Goal: Check status

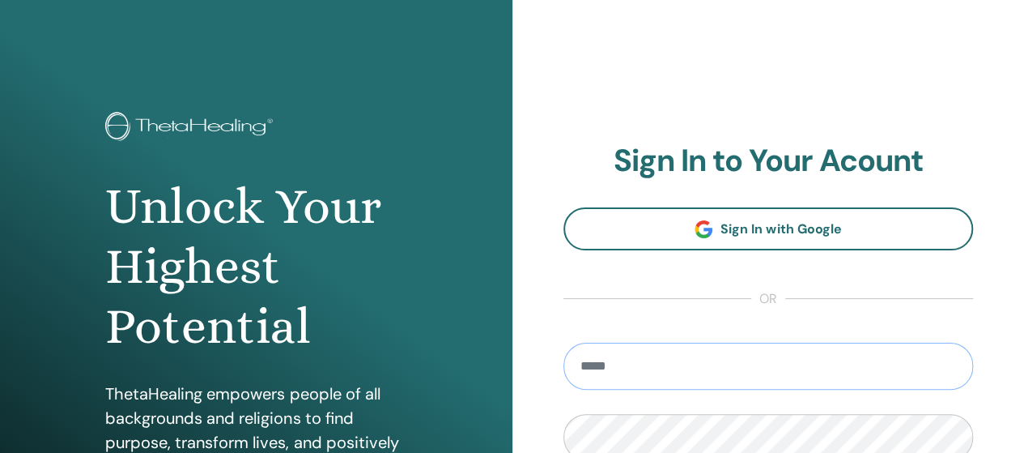
click at [839, 354] on input "email" at bounding box center [769, 366] width 411 height 47
type input "**********"
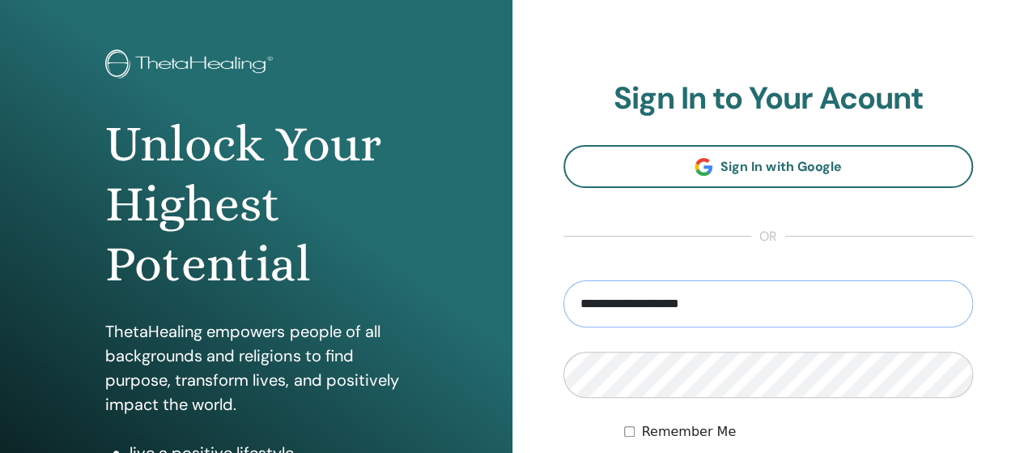
scroll to position [280, 0]
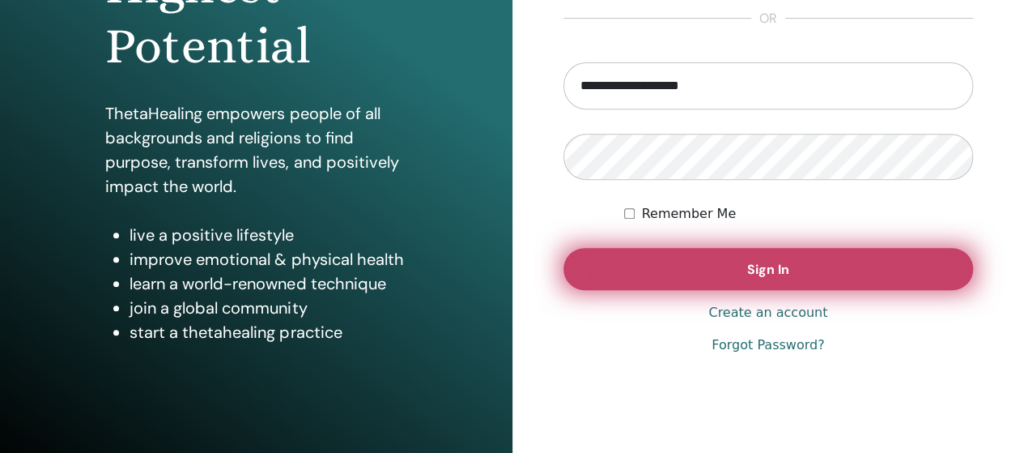
click at [706, 284] on button "Sign In" at bounding box center [769, 269] width 411 height 42
